Goal: Book appointment/travel/reservation

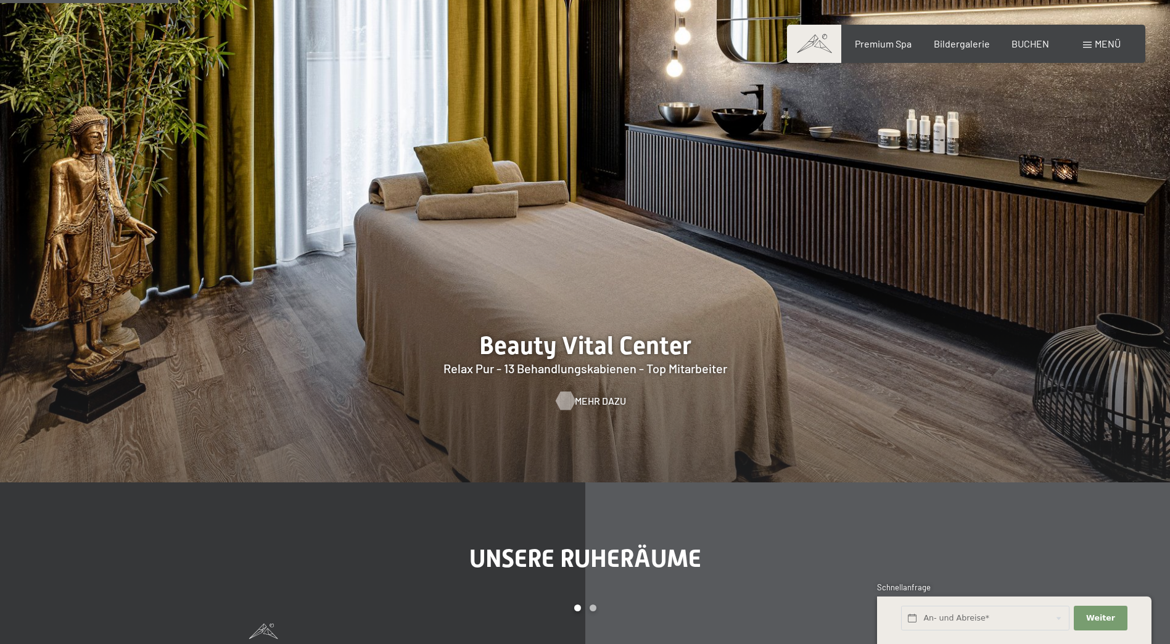
click at [585, 395] on span "Mehr dazu" at bounding box center [600, 401] width 51 height 14
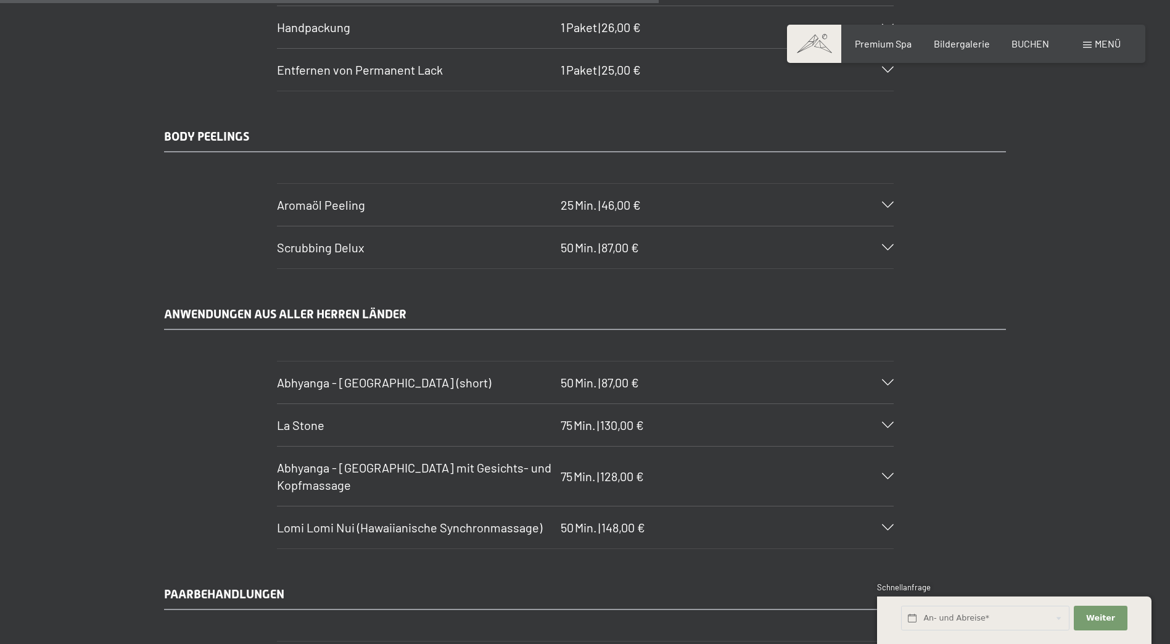
scroll to position [5551, 0]
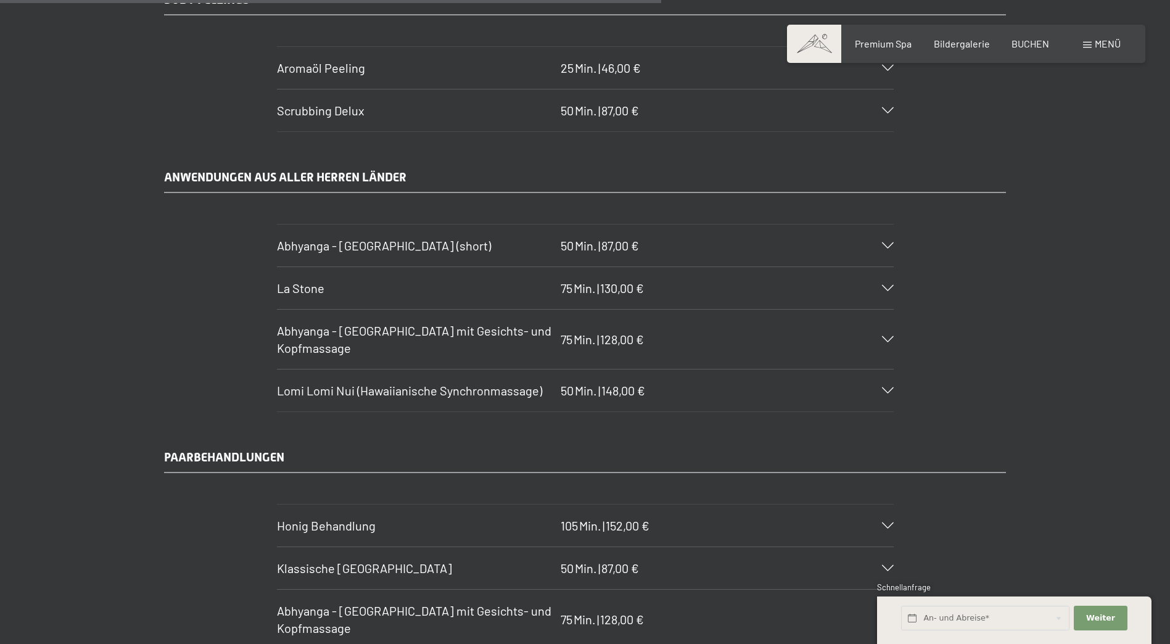
click at [888, 390] on icon at bounding box center [888, 390] width 12 height 6
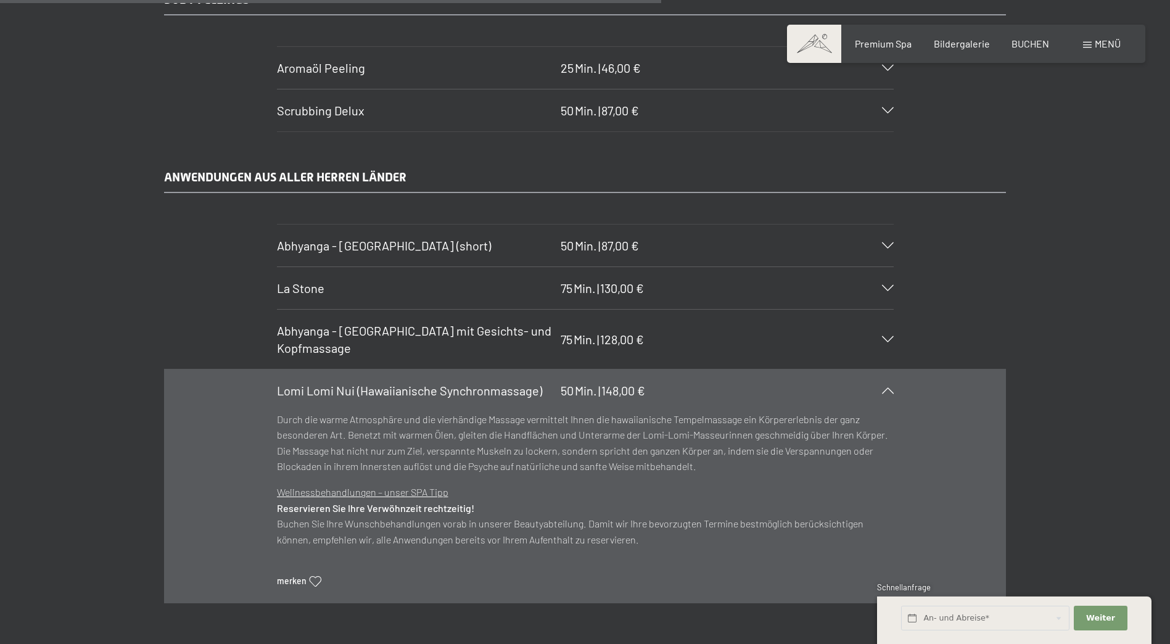
click at [888, 390] on icon at bounding box center [888, 390] width 12 height 6
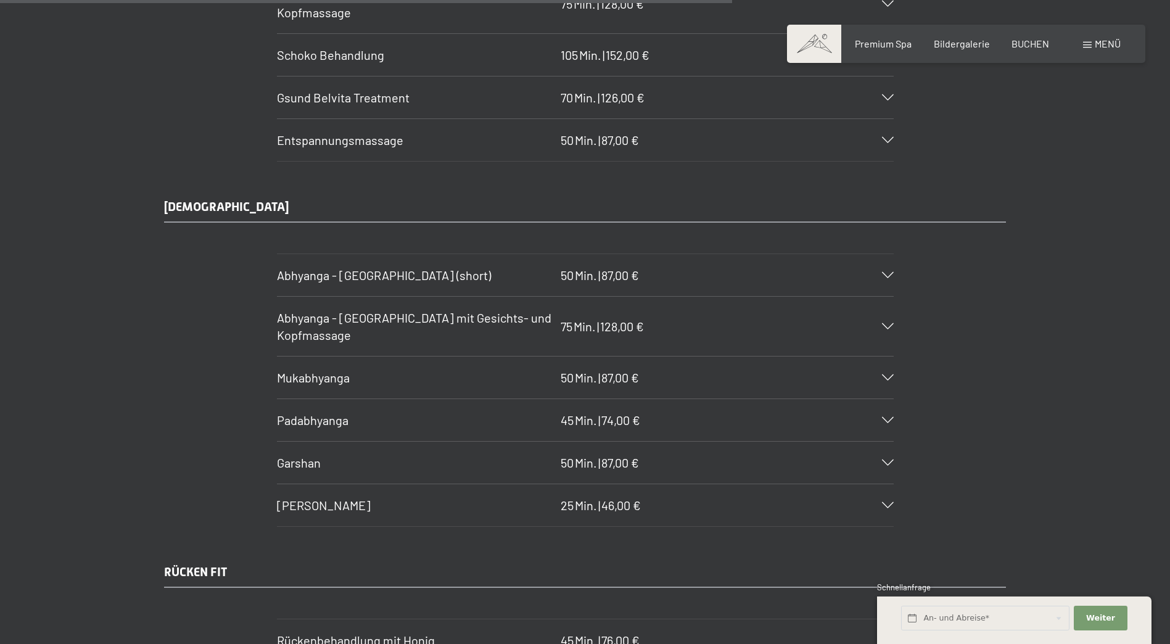
scroll to position [6168, 0]
click at [323, 335] on span "Abhyanga - [GEOGRAPHIC_DATA] mit Gesichts- und Kopfmassage" at bounding box center [414, 325] width 274 height 32
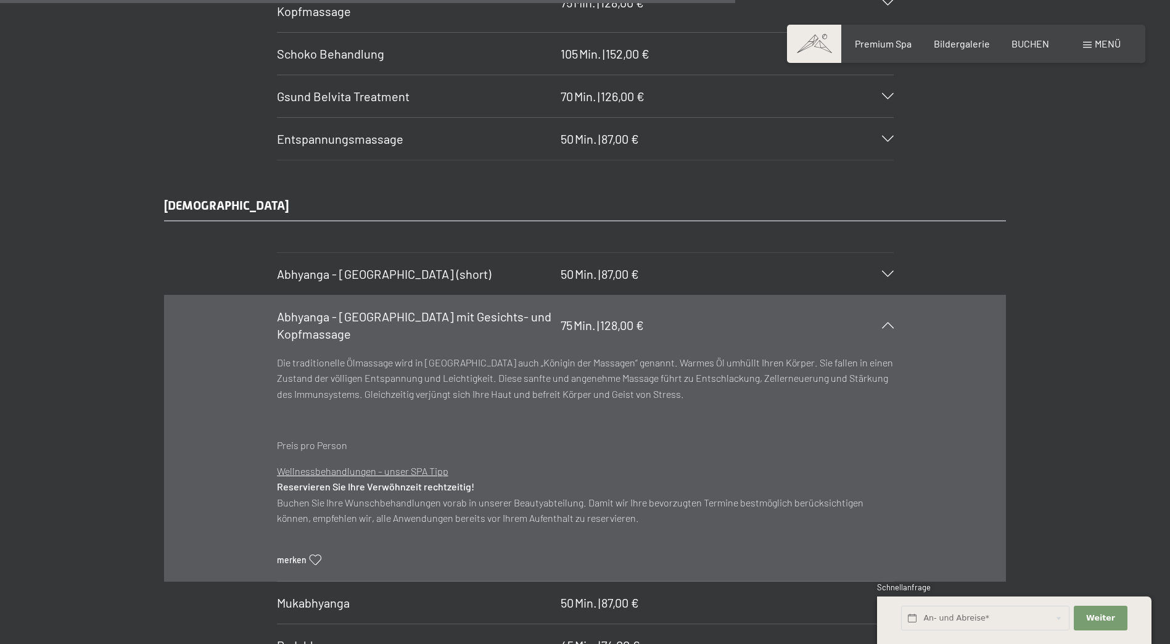
click at [323, 335] on span "Abhyanga - [GEOGRAPHIC_DATA] mit Gesichts- und Kopfmassage" at bounding box center [414, 325] width 274 height 32
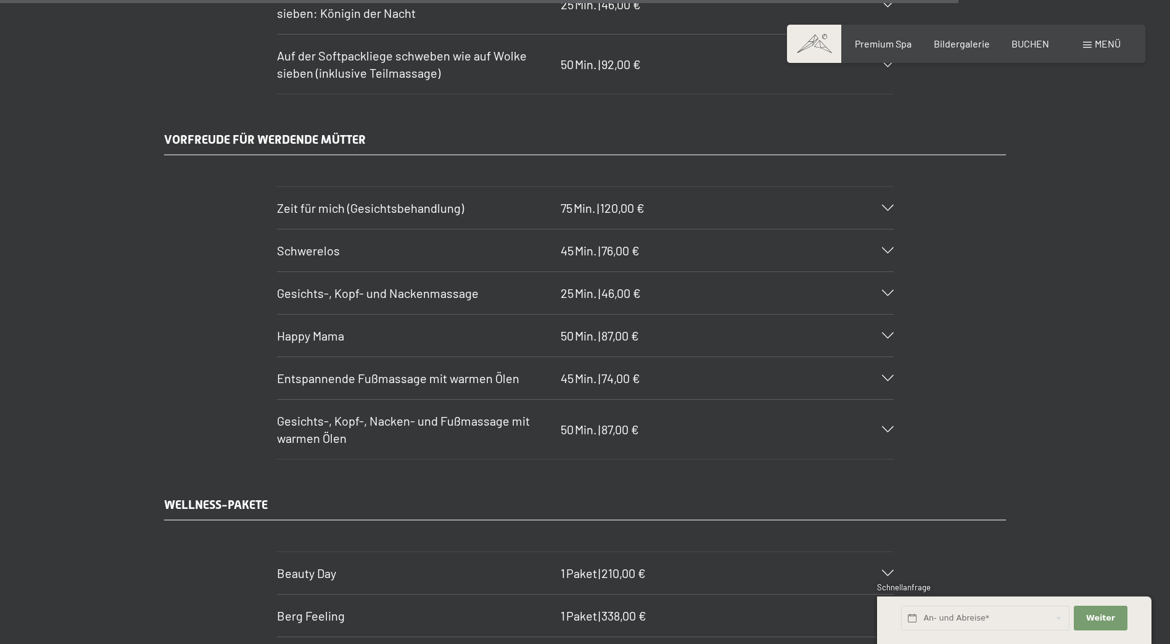
scroll to position [8203, 0]
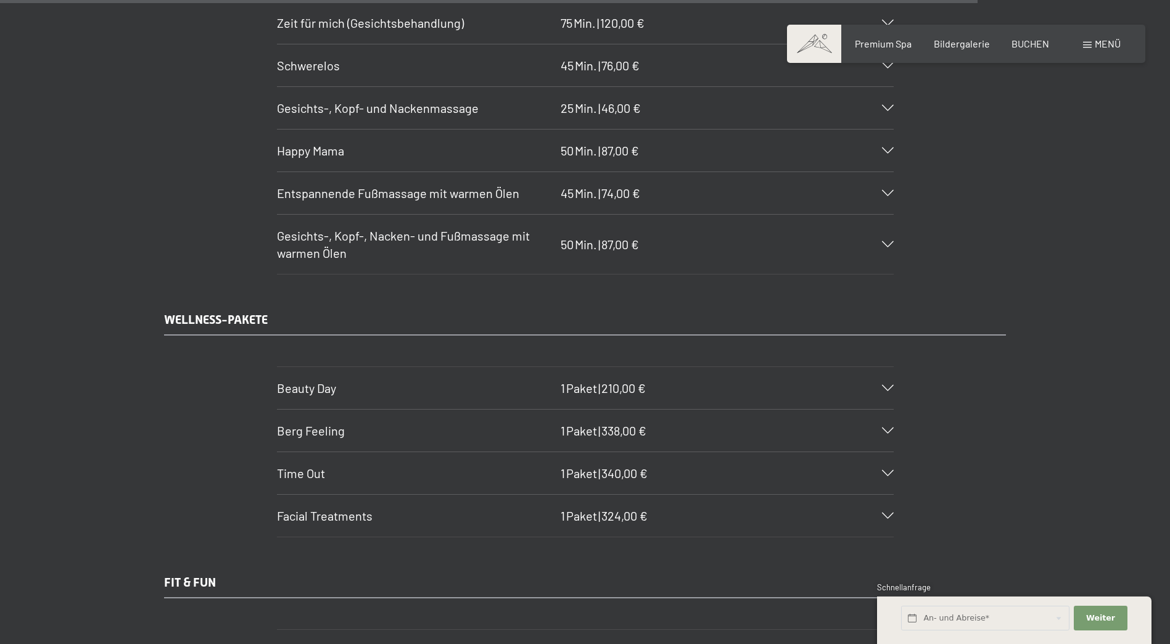
click at [888, 389] on icon at bounding box center [888, 388] width 12 height 6
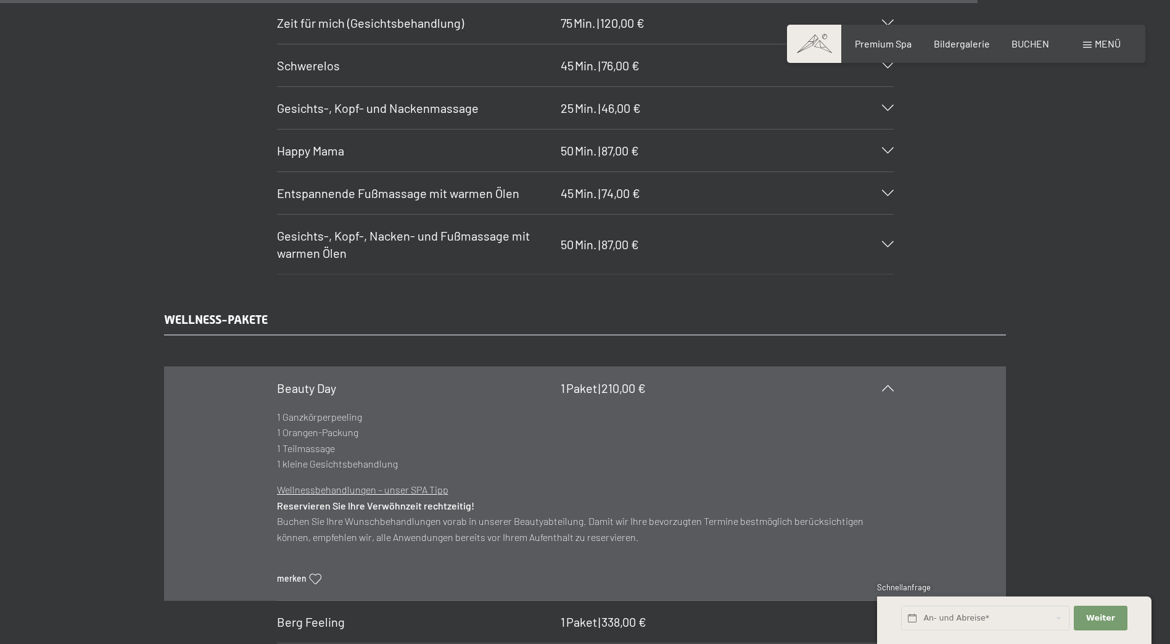
click at [888, 389] on icon at bounding box center [888, 388] width 12 height 6
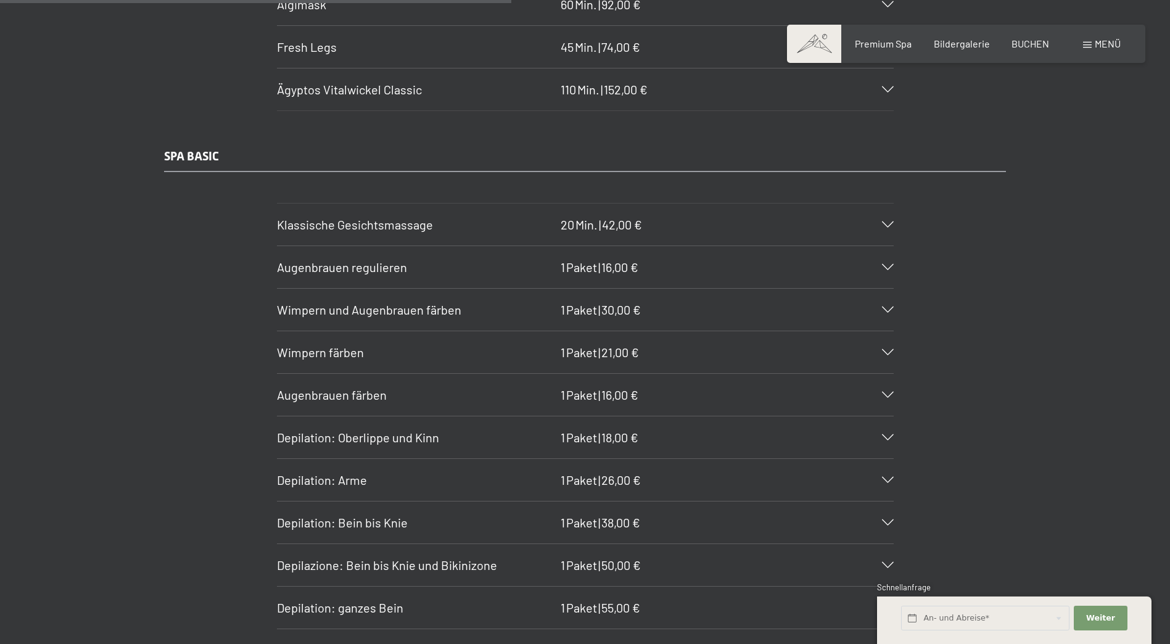
scroll to position [4015, 0]
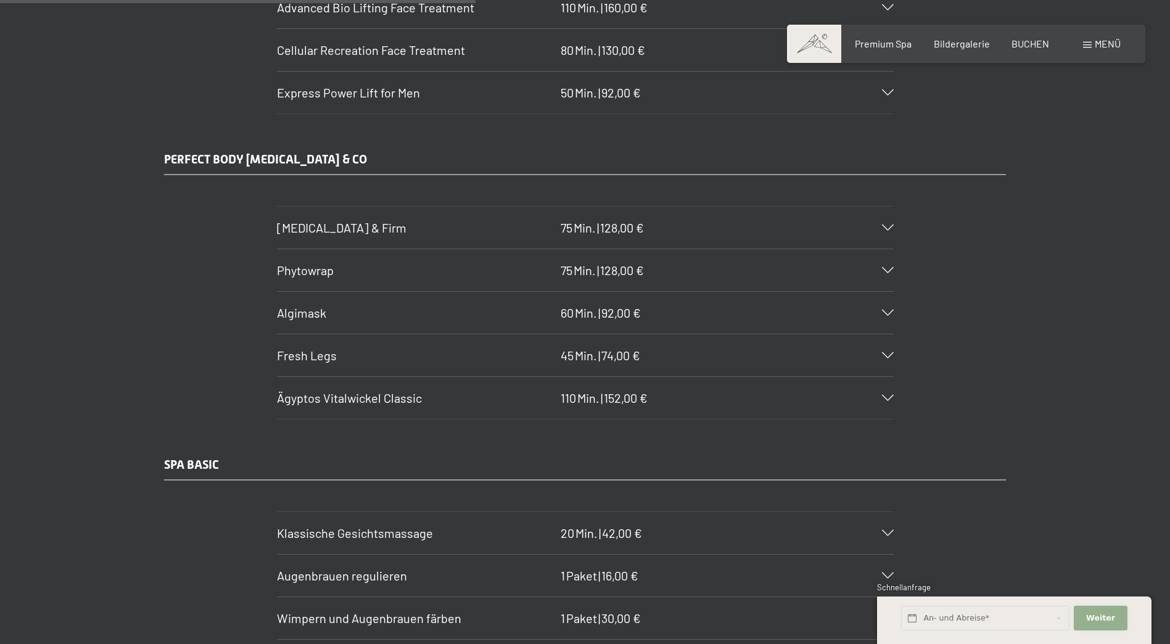
click at [1094, 619] on span "Weiter" at bounding box center [1100, 617] width 29 height 11
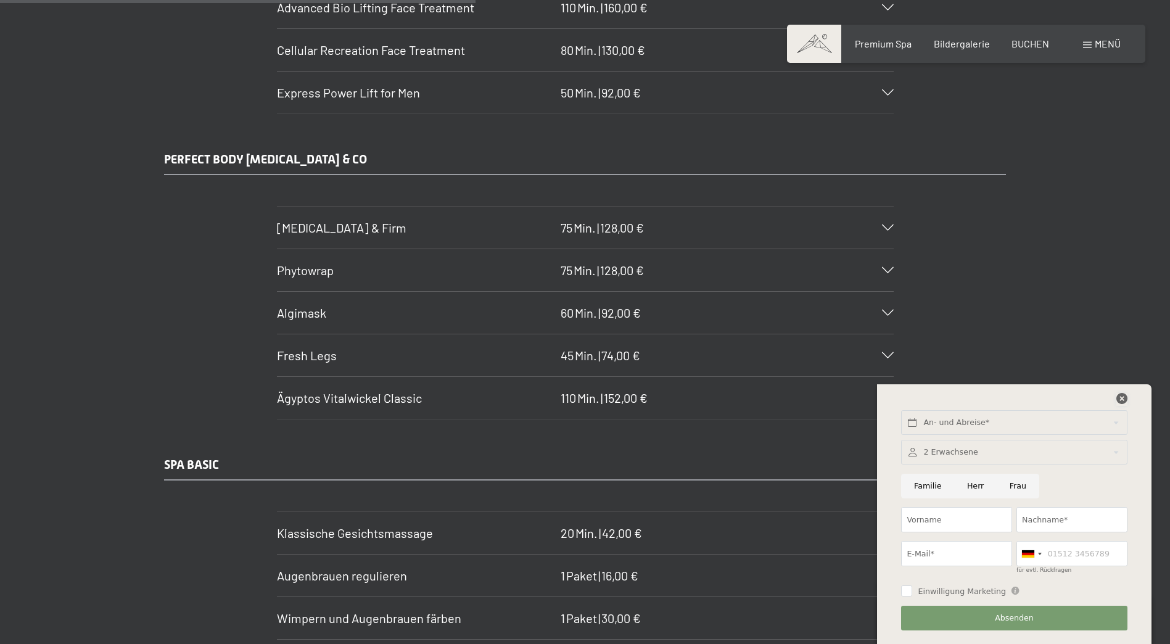
click at [1120, 397] on icon at bounding box center [1121, 398] width 11 height 11
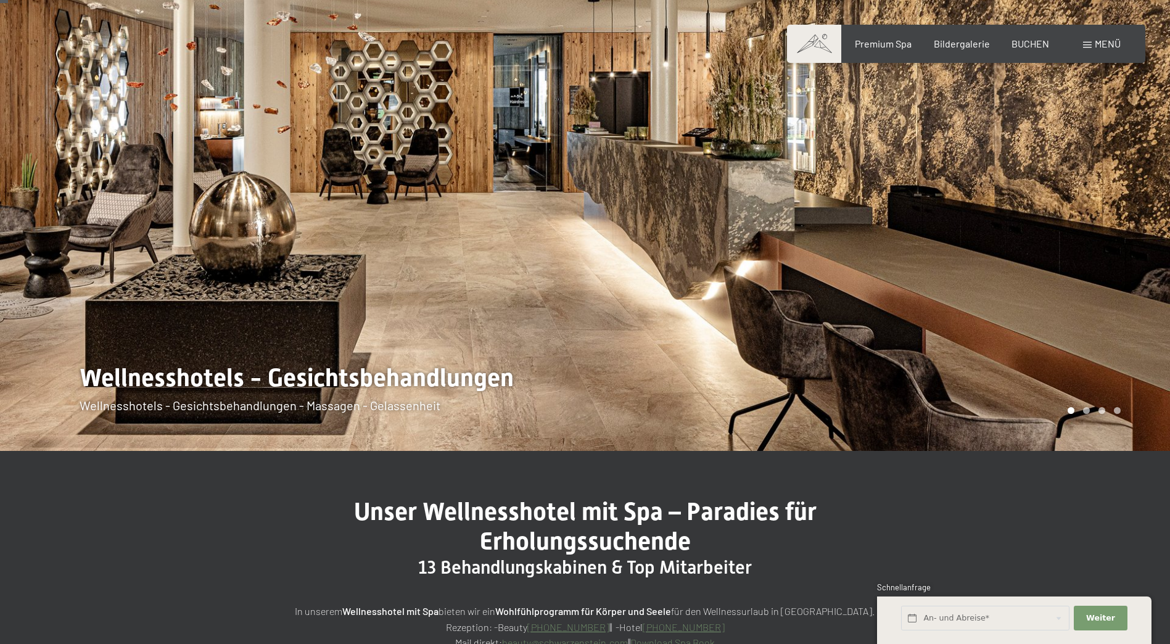
scroll to position [0, 0]
